Goal: Task Accomplishment & Management: Use online tool/utility

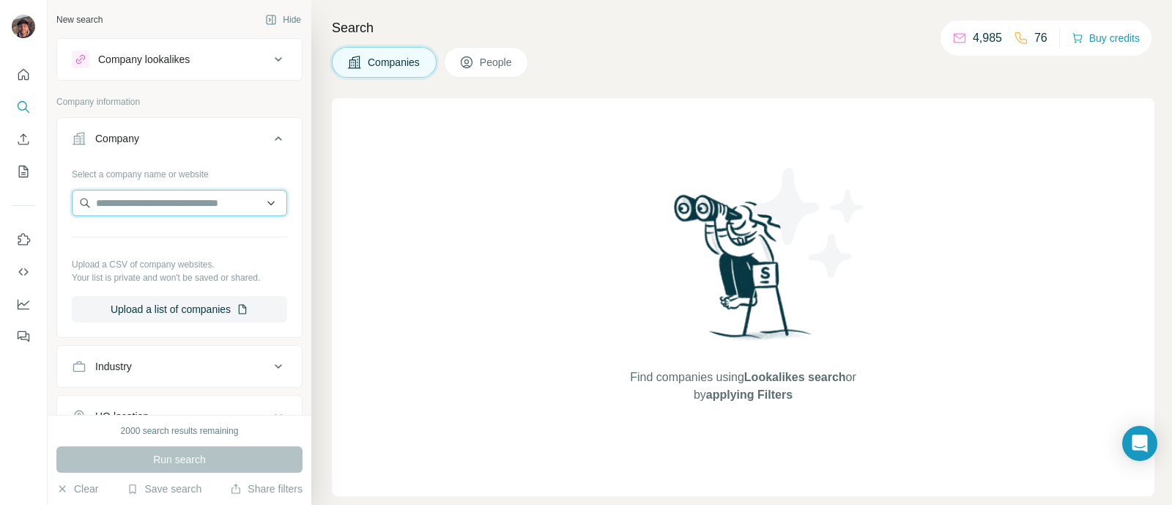
click at [163, 207] on input "text" at bounding box center [179, 203] width 215 height 26
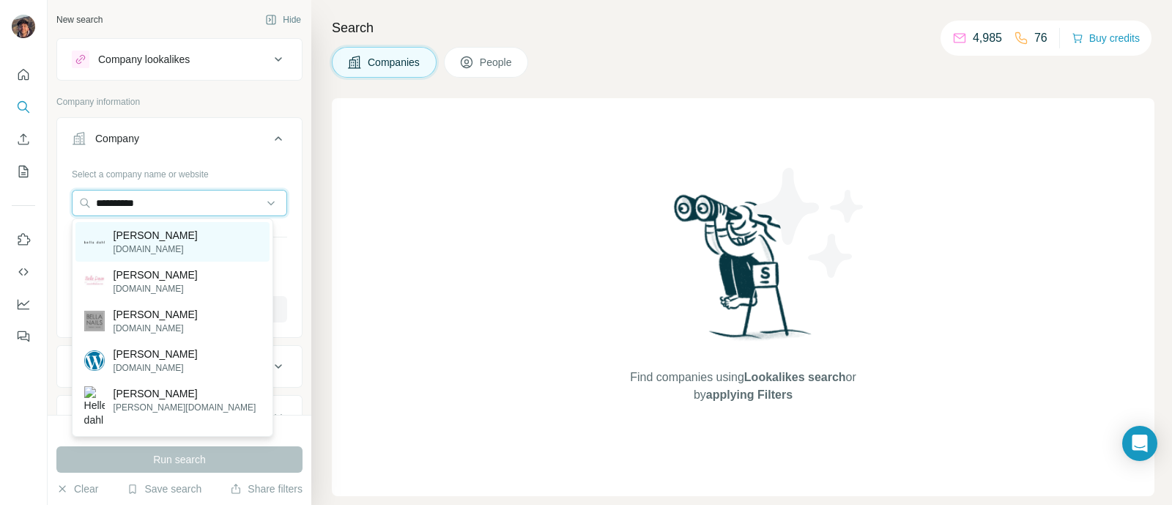
type input "**********"
click at [139, 235] on p "[PERSON_NAME]" at bounding box center [156, 235] width 84 height 15
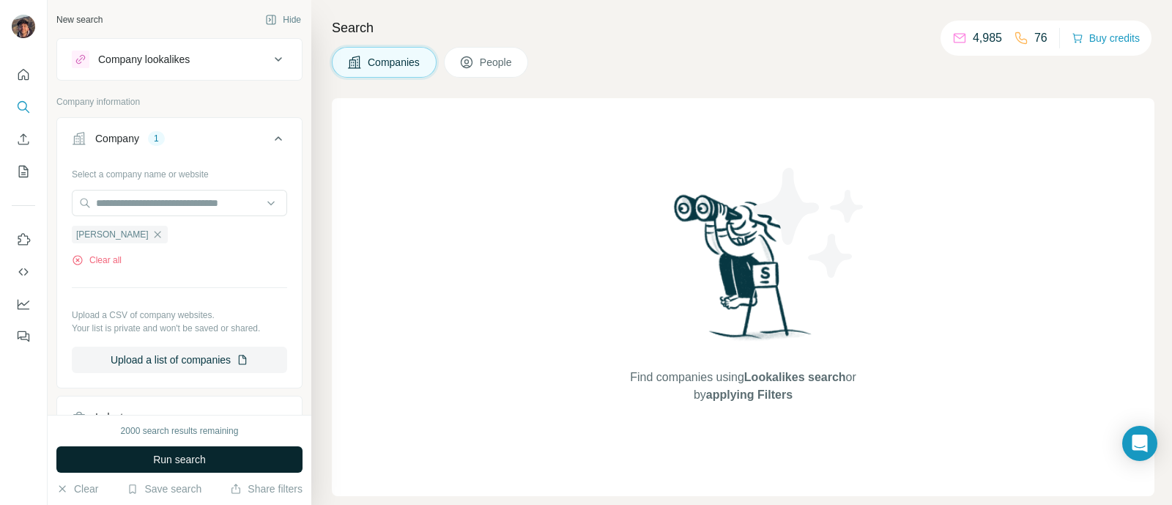
click at [168, 467] on button "Run search" at bounding box center [179, 459] width 246 height 26
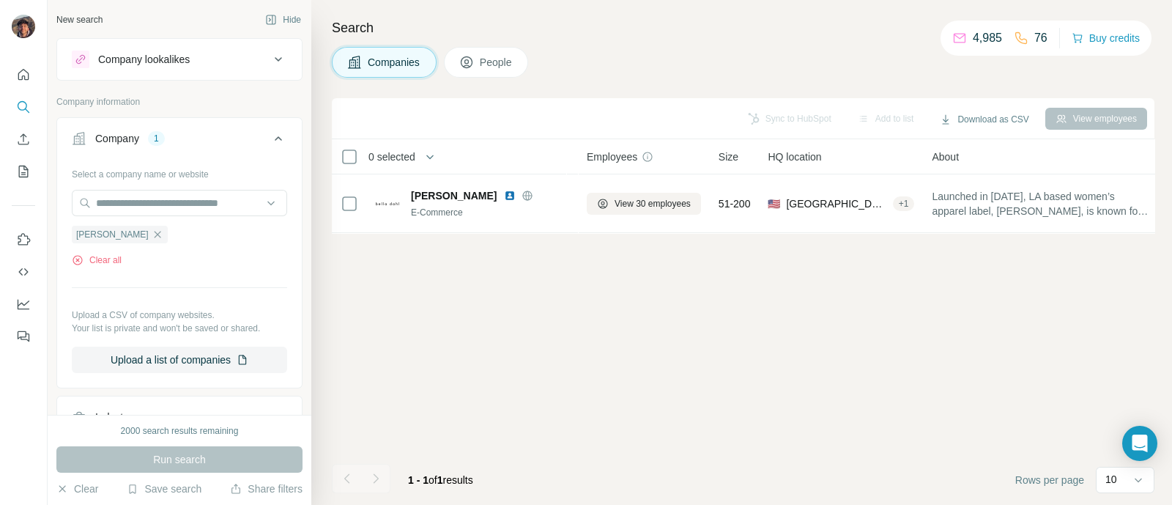
click at [500, 62] on span "People" at bounding box center [497, 62] width 34 height 15
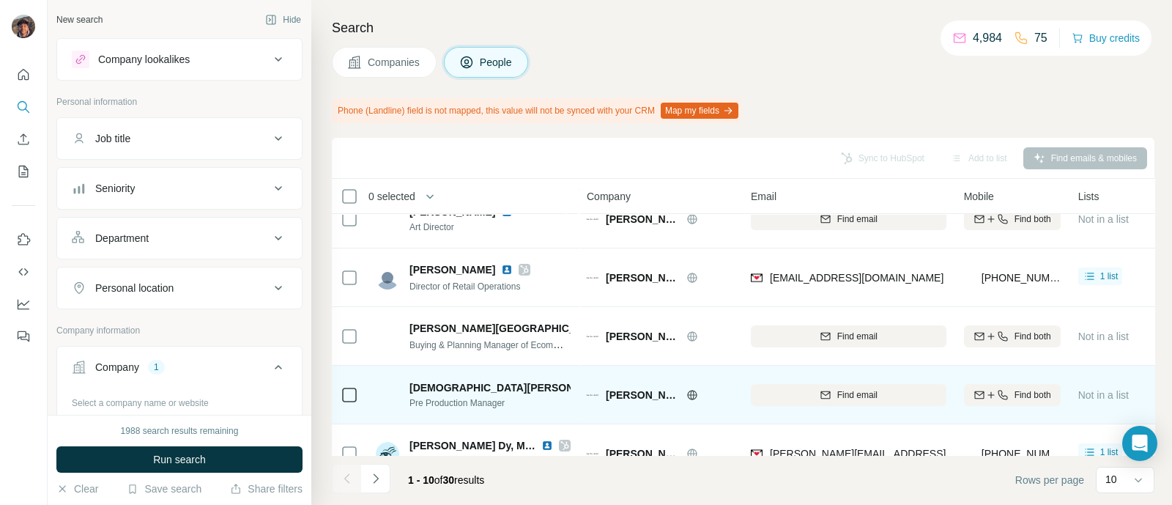
scroll to position [354, 0]
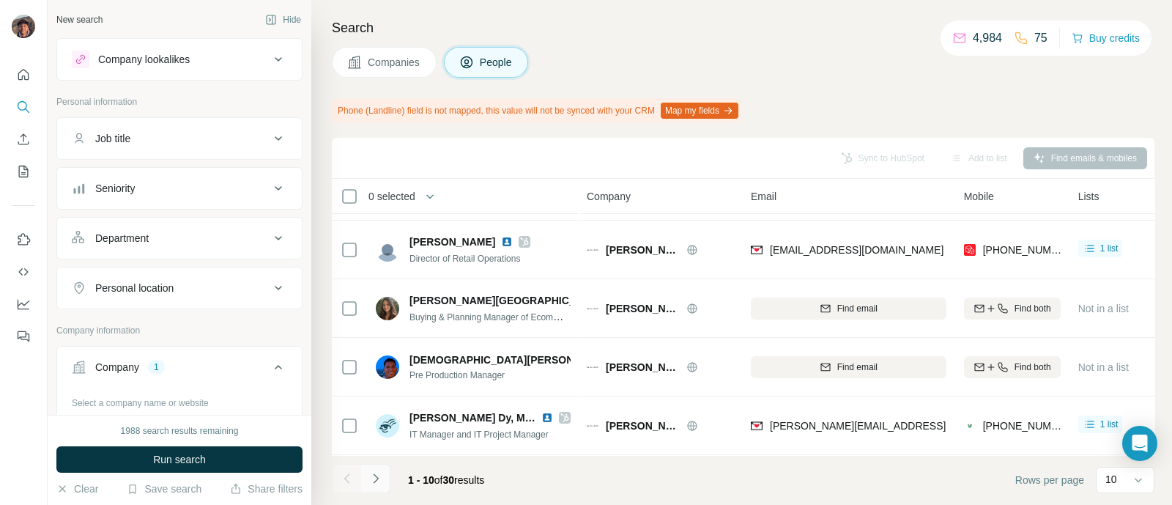
click at [379, 464] on button "Navigate to next page" at bounding box center [375, 478] width 29 height 29
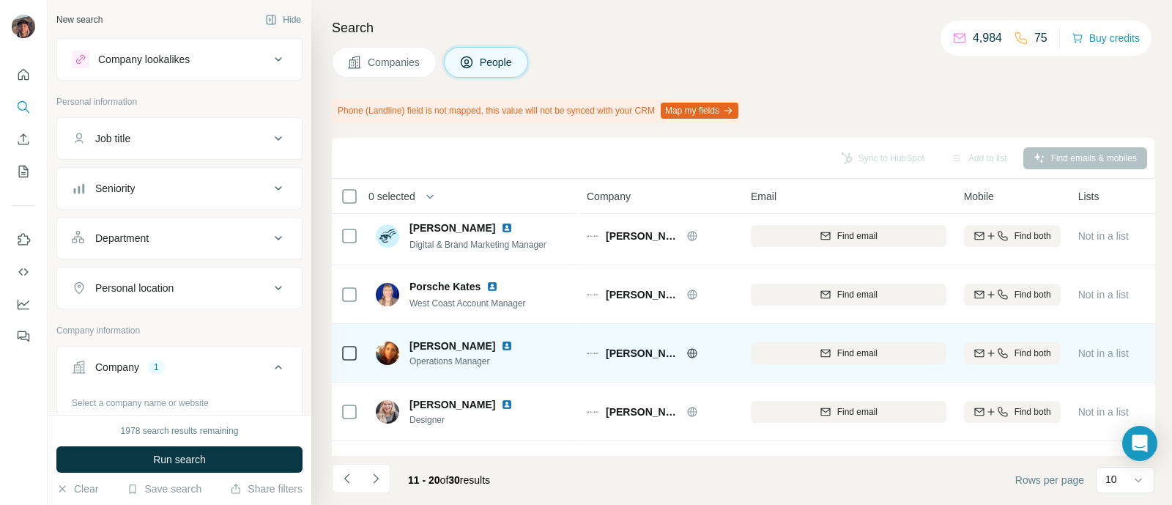
scroll to position [91, 0]
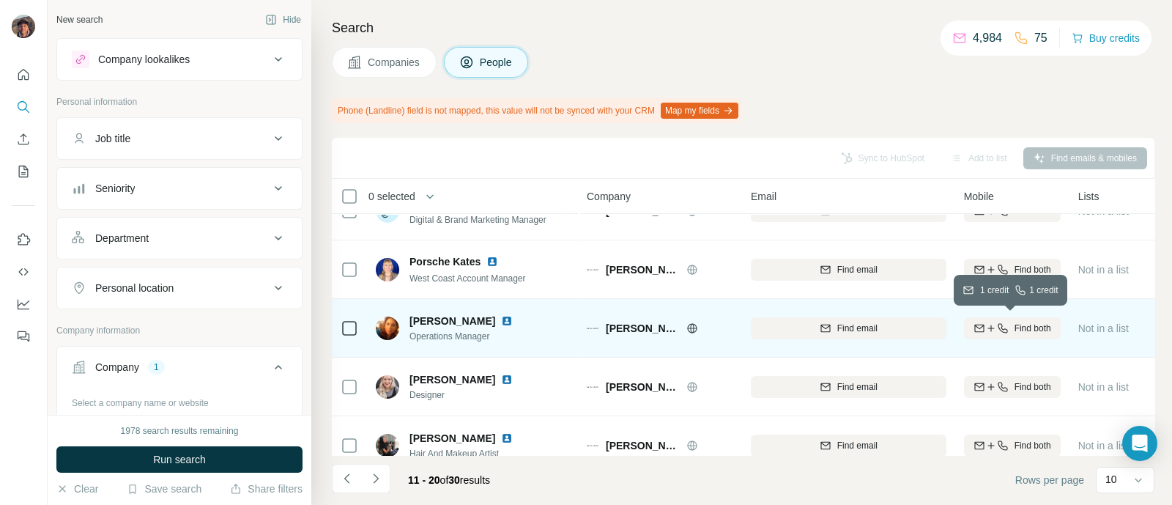
click at [993, 330] on icon "button" at bounding box center [991, 328] width 12 height 12
click at [374, 486] on button "Navigate to next page" at bounding box center [375, 478] width 29 height 29
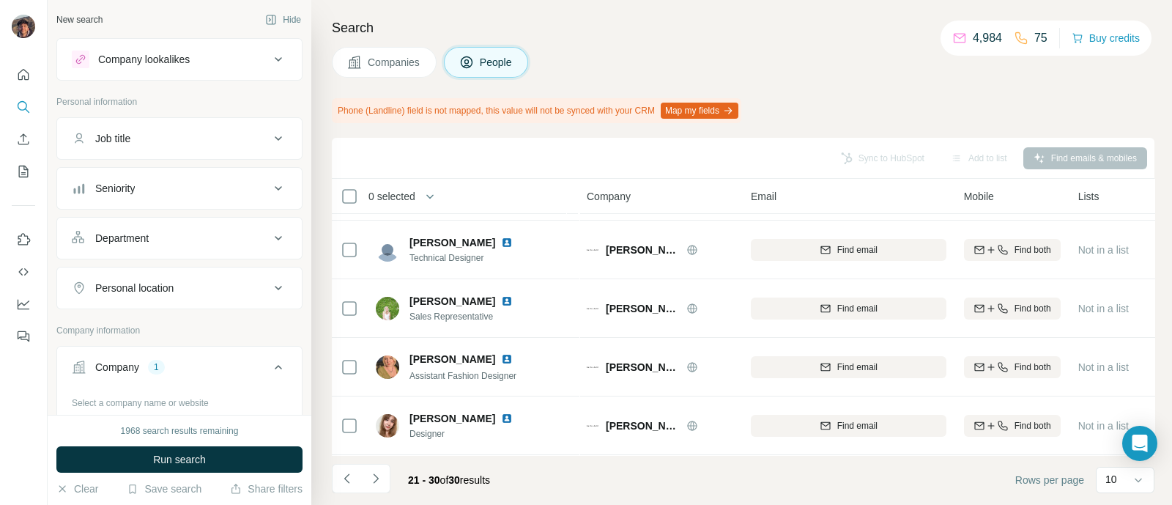
scroll to position [354, 0]
click at [359, 473] on button "Navigate to previous page" at bounding box center [346, 478] width 29 height 29
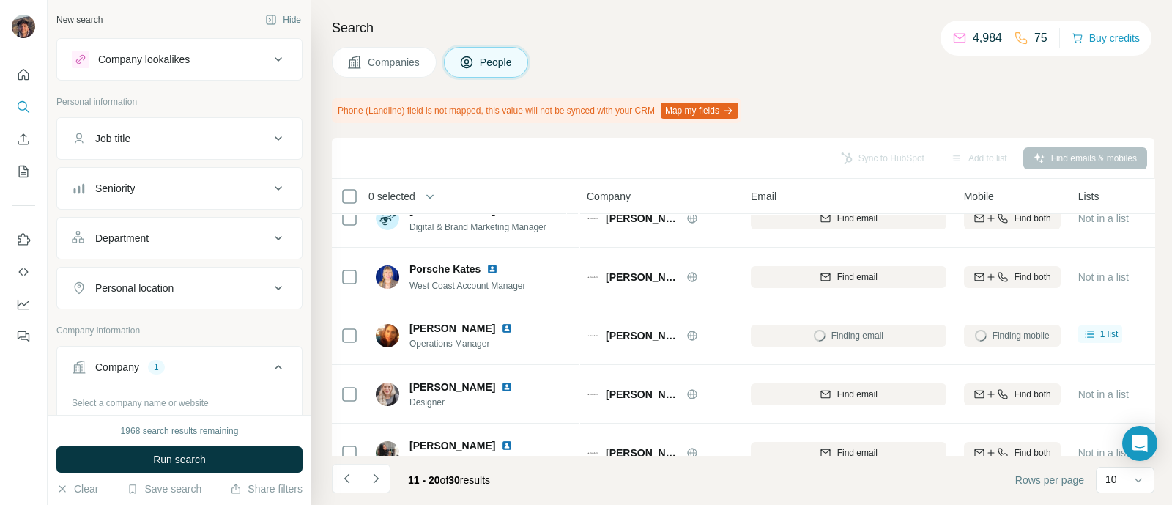
scroll to position [79, 0]
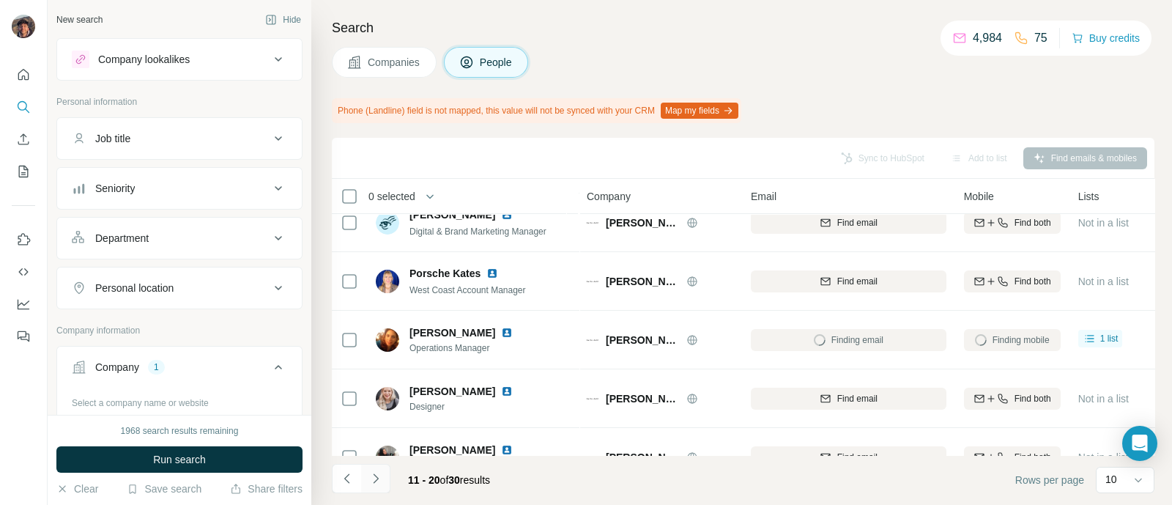
click at [377, 478] on icon "Navigate to next page" at bounding box center [375, 478] width 15 height 15
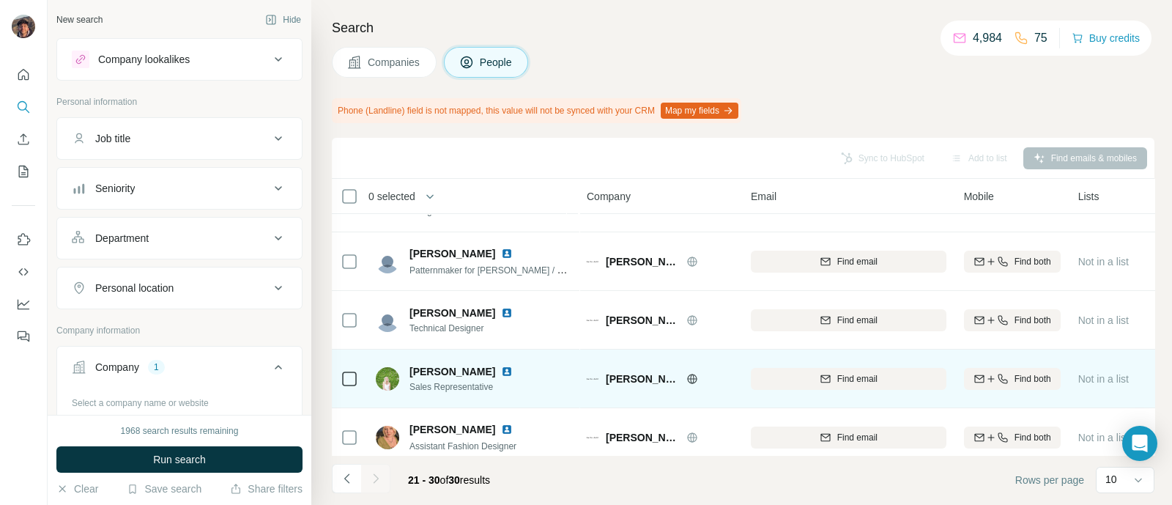
scroll to position [354, 0]
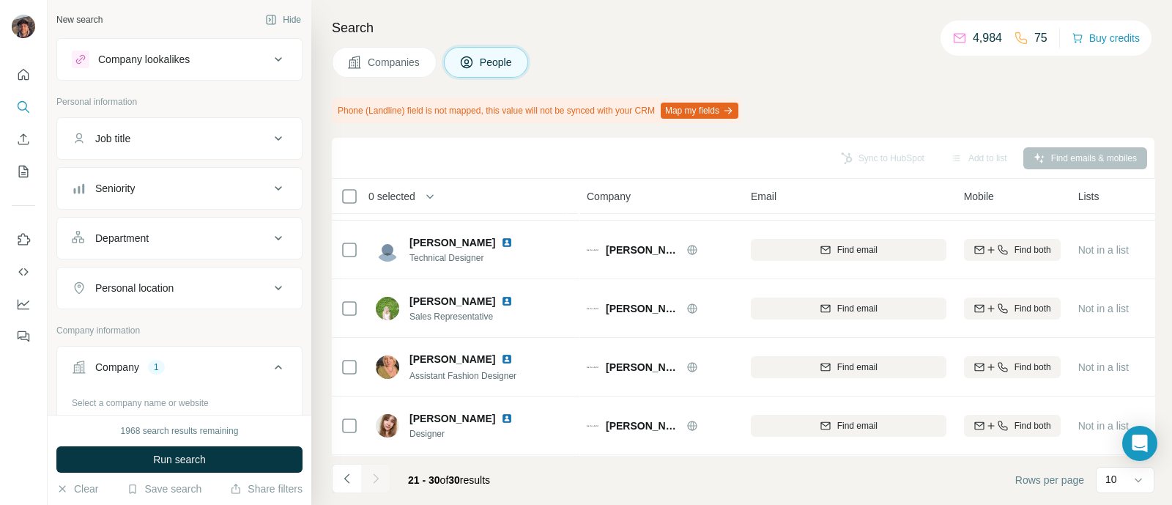
click at [371, 474] on div at bounding box center [375, 478] width 29 height 29
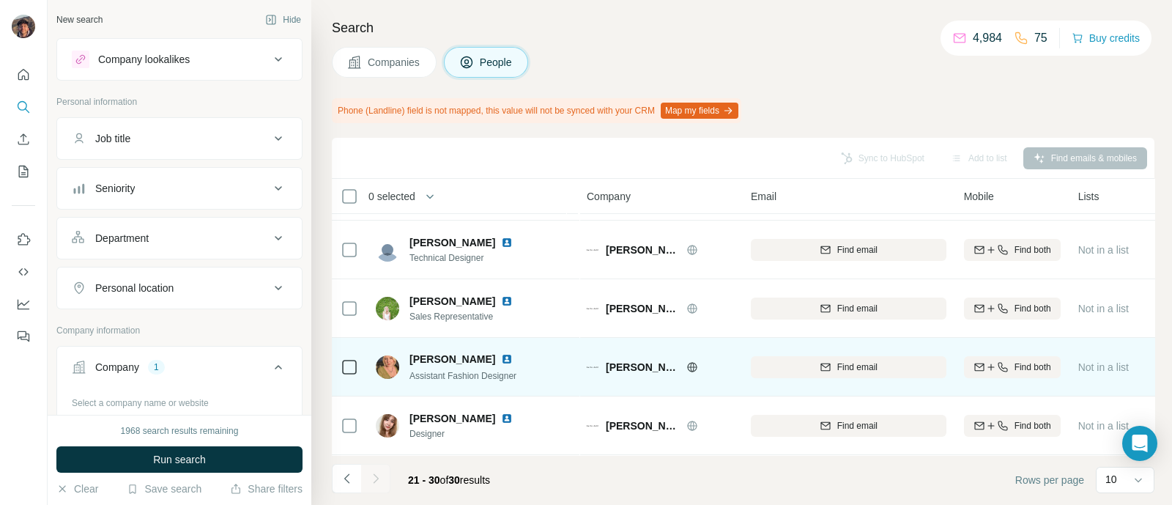
scroll to position [171, 0]
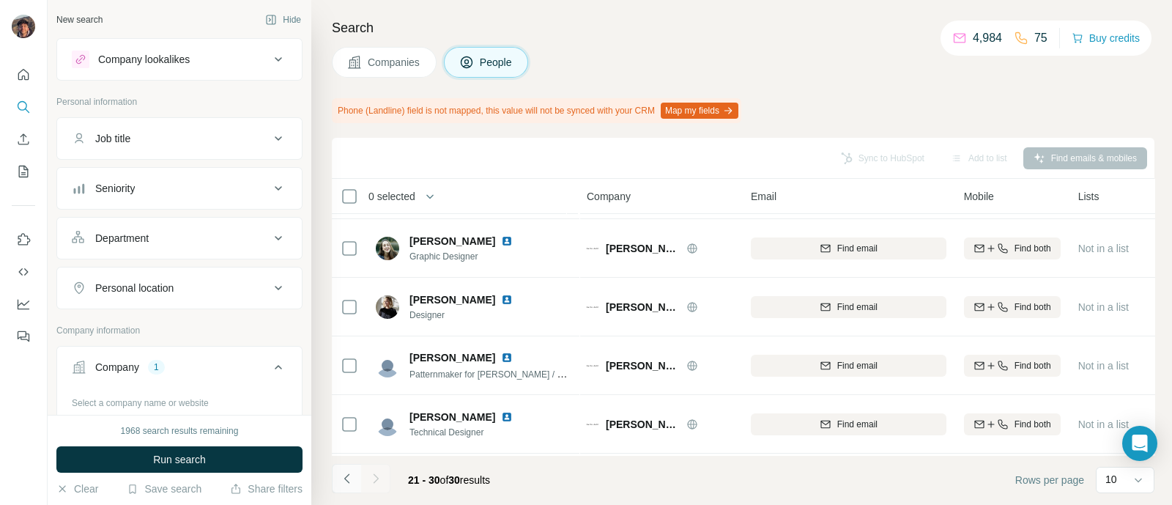
click at [349, 473] on icon "Navigate to previous page" at bounding box center [347, 478] width 15 height 15
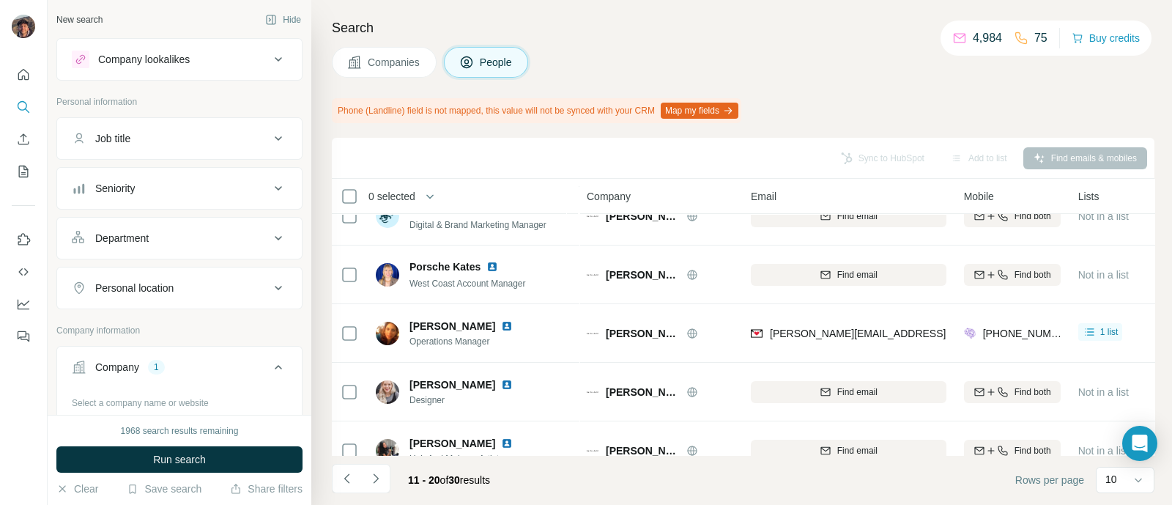
scroll to position [182, 0]
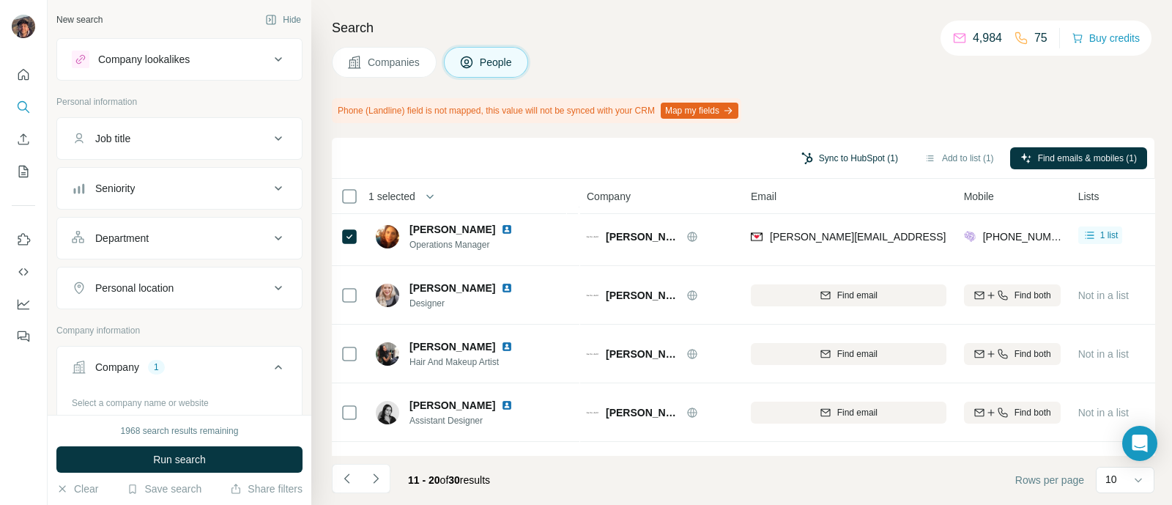
click at [856, 163] on button "Sync to HubSpot (1)" at bounding box center [849, 158] width 117 height 22
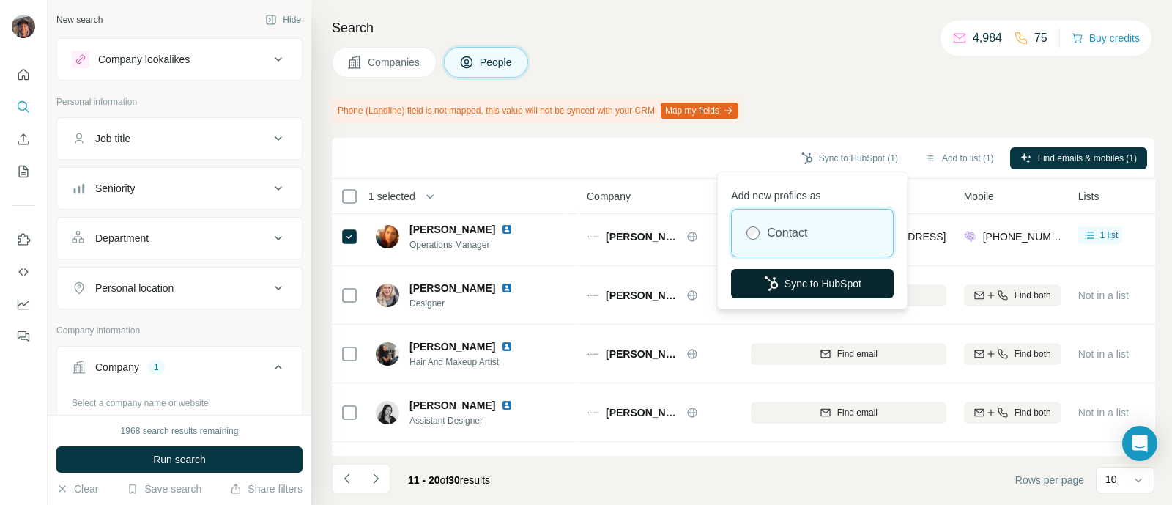
click at [861, 273] on button "Sync to HubSpot" at bounding box center [812, 283] width 163 height 29
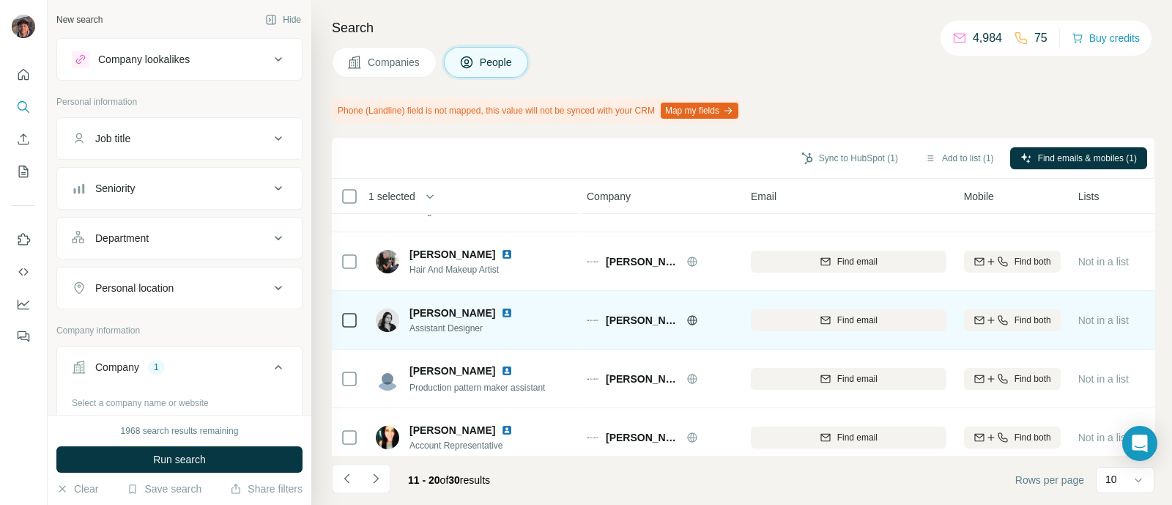
scroll to position [354, 0]
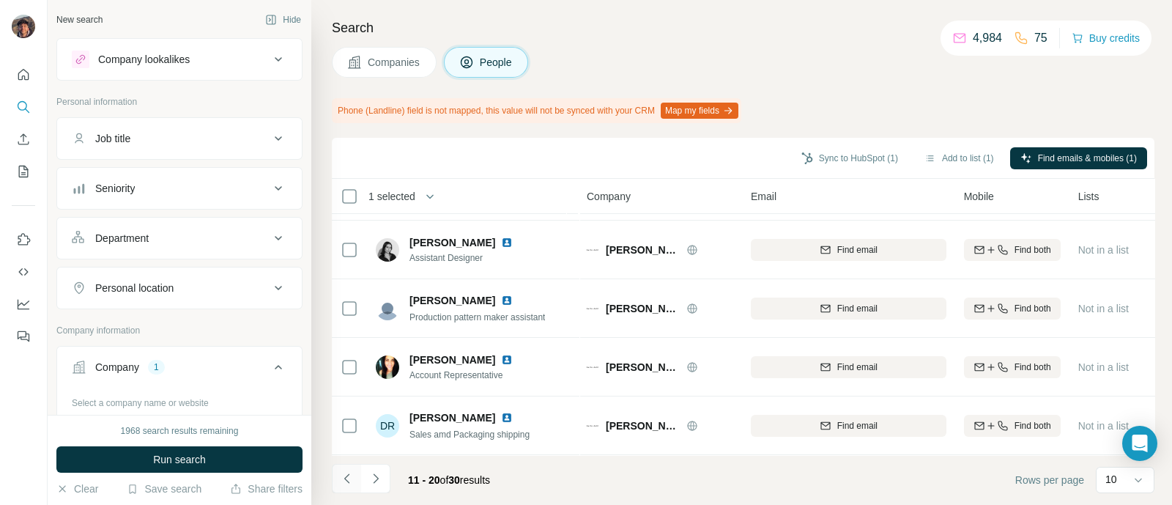
click at [341, 478] on icon "Navigate to previous page" at bounding box center [347, 478] width 15 height 15
